Goal: Transaction & Acquisition: Purchase product/service

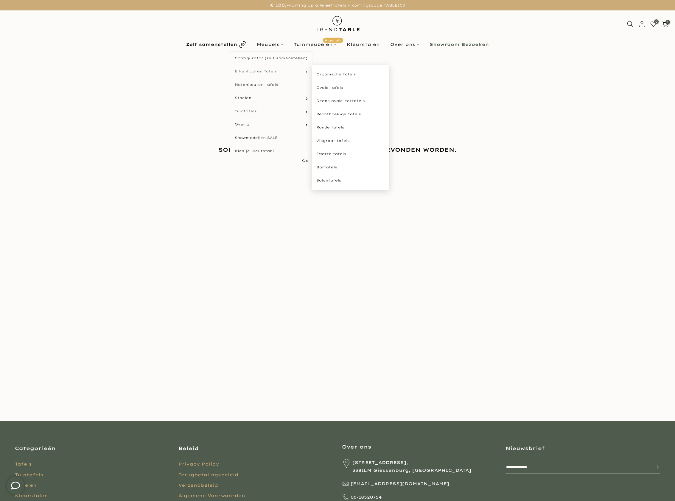
click at [277, 70] on link "Eikenhouten Tafels" at bounding box center [271, 71] width 82 height 13
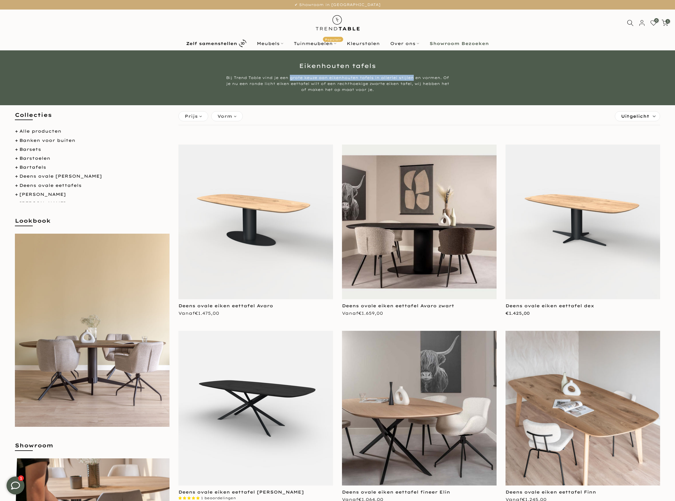
drag, startPoint x: 294, startPoint y: 78, endPoint x: 418, endPoint y: 76, distance: 123.7
click at [418, 76] on div "Bij Trend Table vind je een grote keuze aan eikenhouten tafels in allerlei stij…" at bounding box center [338, 84] width 224 height 18
copy div "grote keuze aan eikenhouten tafels in allerlei stijlen"
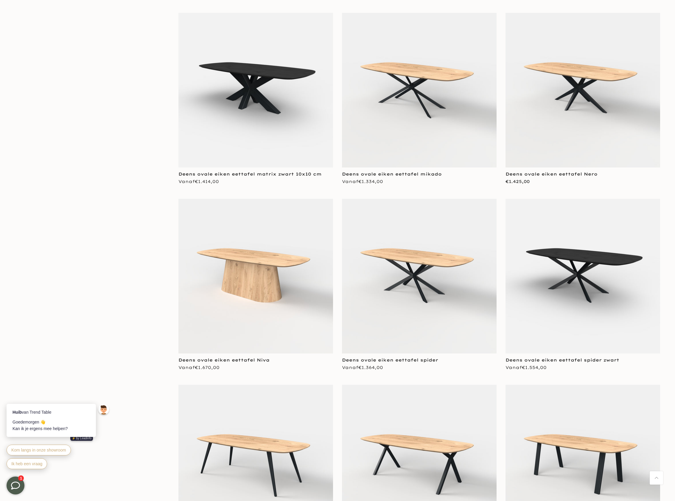
scroll to position [1754, 0]
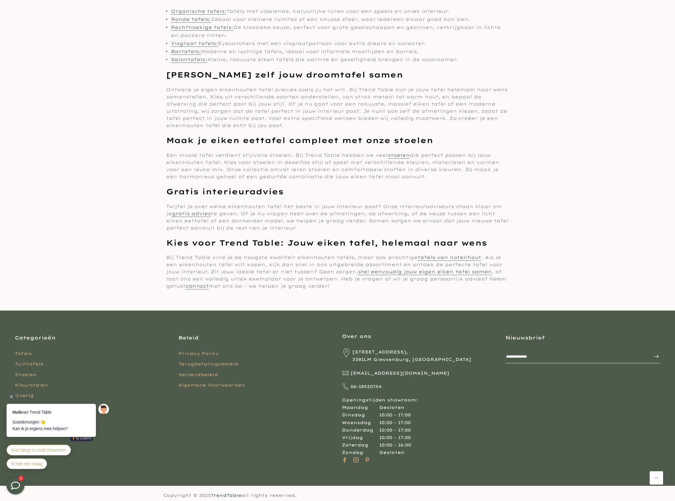
click at [11, 397] on div at bounding box center [12, 397] width 10 height 10
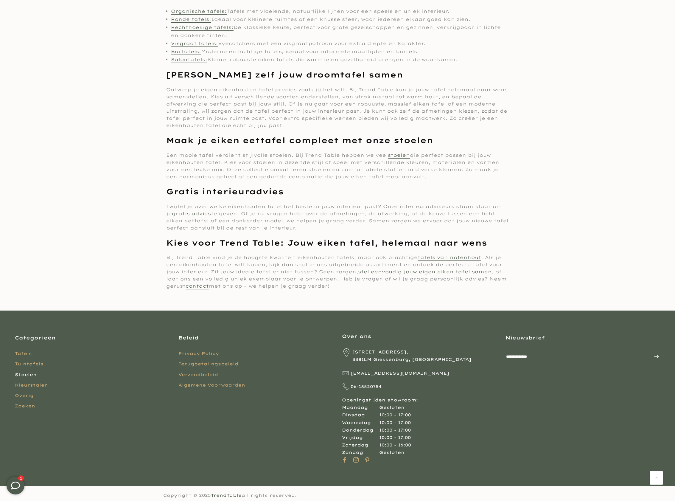
scroll to position [1752, 0]
click at [27, 407] on link "Zoeken" at bounding box center [25, 406] width 20 height 5
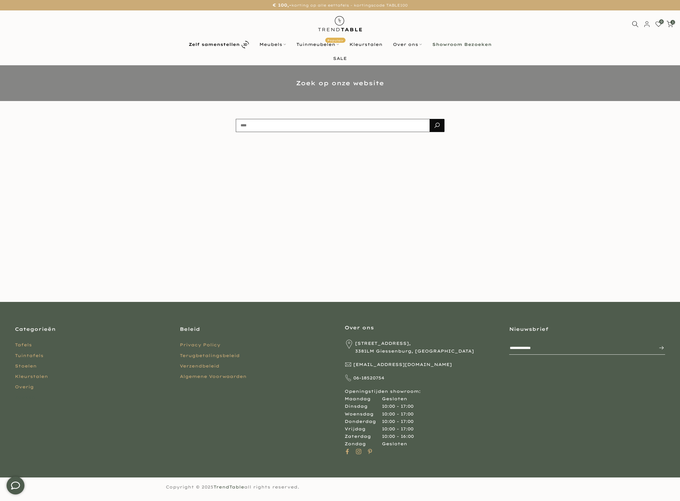
click at [285, 124] on input "text" at bounding box center [333, 125] width 194 height 13
type input "**********"
click at [429, 119] on button "submit" at bounding box center [436, 125] width 15 height 13
